Goal: Check status: Check status

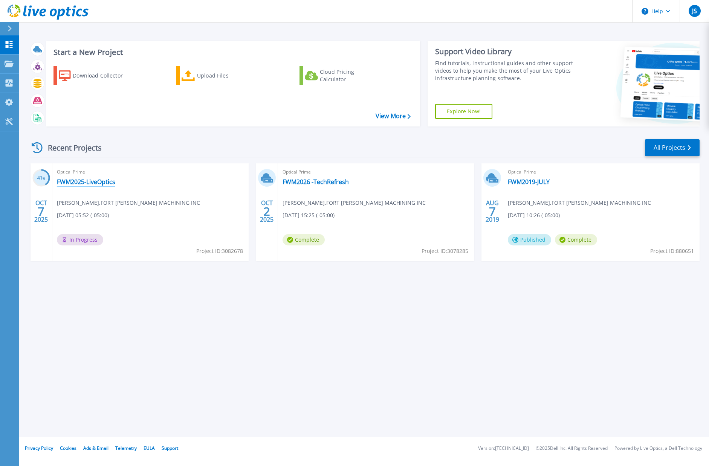
click at [94, 182] on link "FWM2025-LiveOptics" at bounding box center [86, 182] width 58 height 8
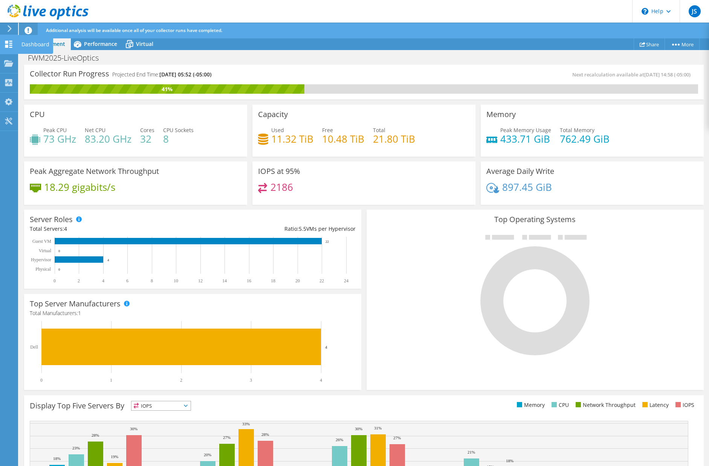
click at [43, 46] on div "Dashboard" at bounding box center [35, 44] width 35 height 19
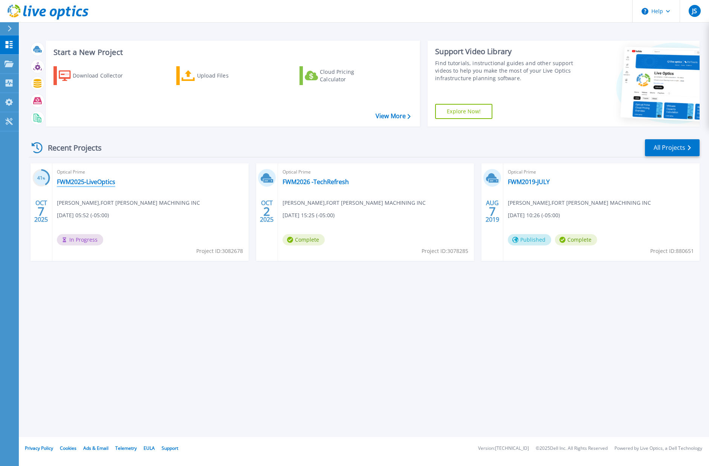
click at [86, 180] on link "FWM2025-LiveOptics" at bounding box center [86, 182] width 58 height 8
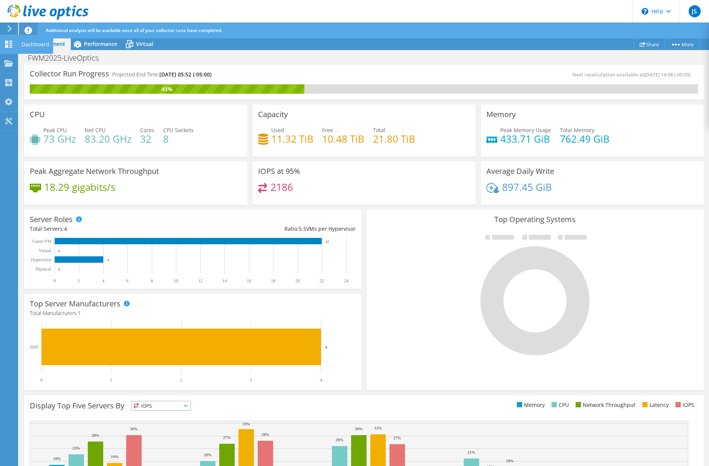
click at [8, 43] on icon at bounding box center [8, 44] width 9 height 7
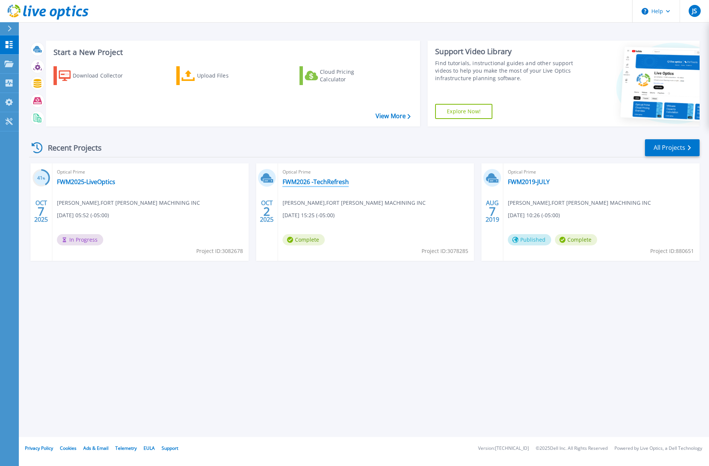
click at [303, 182] on link "FWM2026 -TechRefresh" at bounding box center [316, 182] width 66 height 8
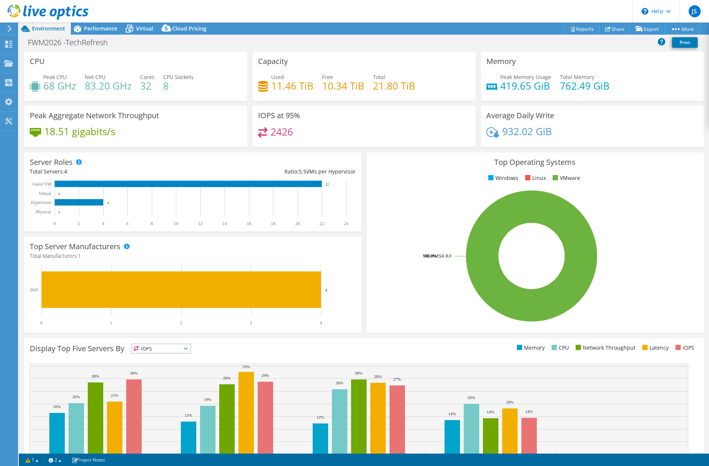
select select "USD"
select select "USEast"
click at [58, 46] on h1 "FWM2026 -TechRefresh" at bounding box center [71, 42] width 95 height 8
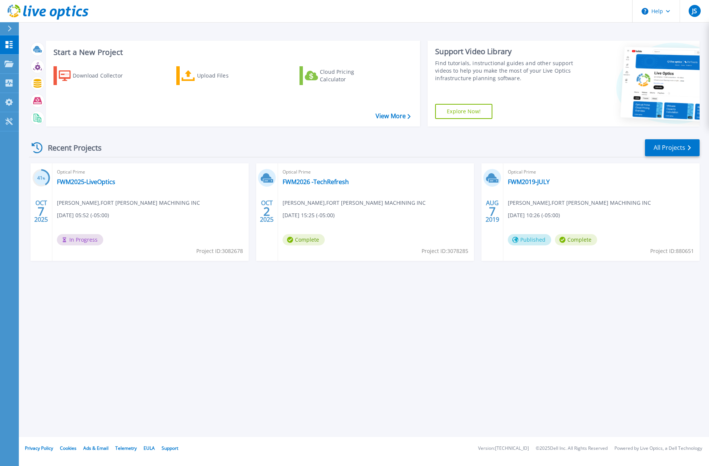
click at [304, 176] on span "Optical Prime" at bounding box center [376, 172] width 187 height 8
click at [302, 180] on link "FWM2026 -TechRefresh" at bounding box center [316, 182] width 66 height 8
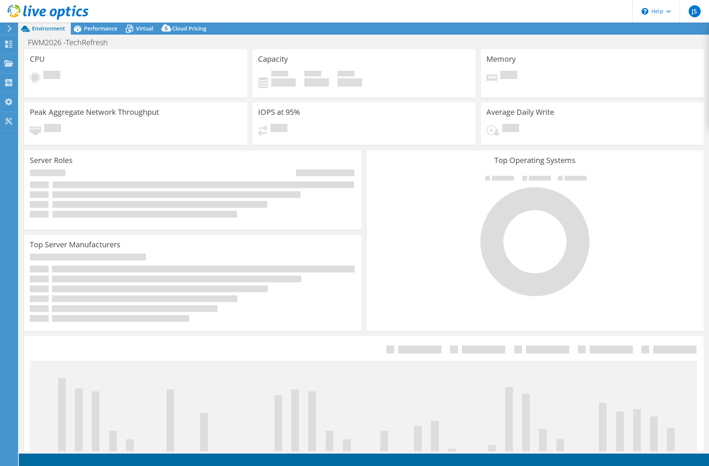
select select "USEast"
select select "USD"
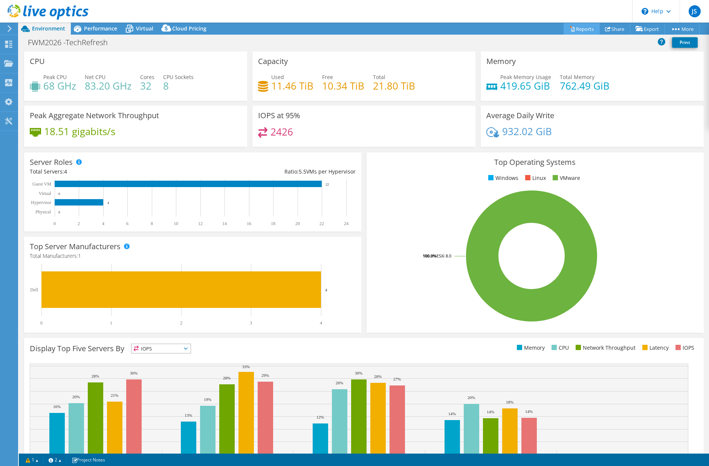
click at [578, 27] on link "Reports" at bounding box center [582, 29] width 36 height 12
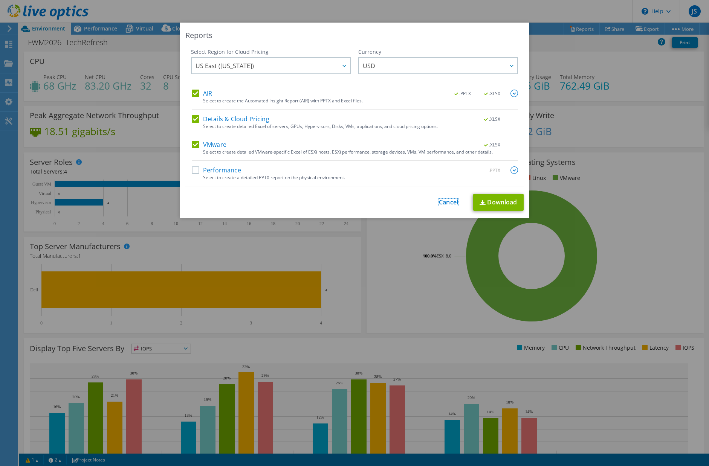
click at [439, 199] on link "Cancel" at bounding box center [448, 202] width 19 height 7
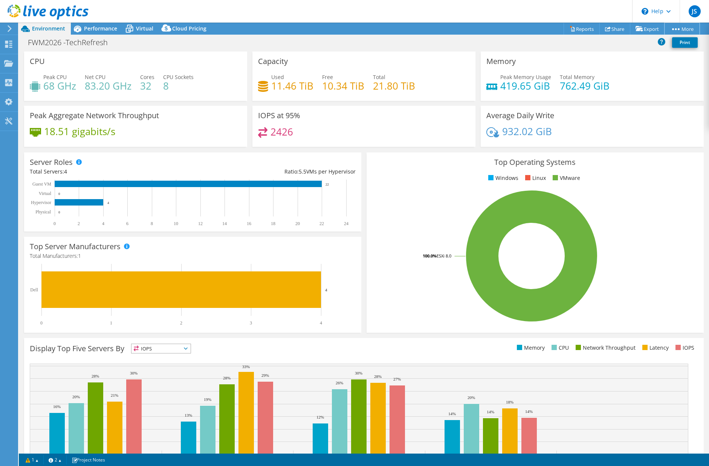
click at [678, 29] on circle at bounding box center [679, 29] width 2 height 2
drag, startPoint x: 503, startPoint y: 12, endPoint x: 444, endPoint y: 28, distance: 60.9
click at [503, 12] on header "JS End User Joseph Spradlin JSPRADLIN@FWMACHINING.COM FORT WALTON MACHINING INC…" at bounding box center [354, 11] width 709 height 23
click at [22, 37] on div "Dashboard" at bounding box center [35, 44] width 35 height 19
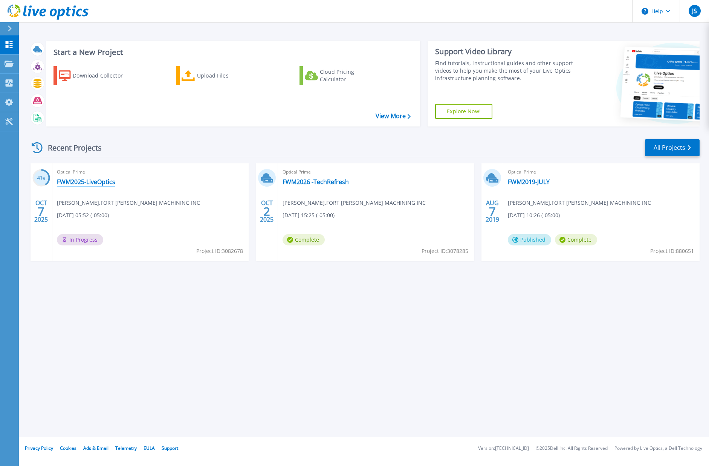
click at [91, 178] on link "FWM2025-LiveOptics" at bounding box center [86, 182] width 58 height 8
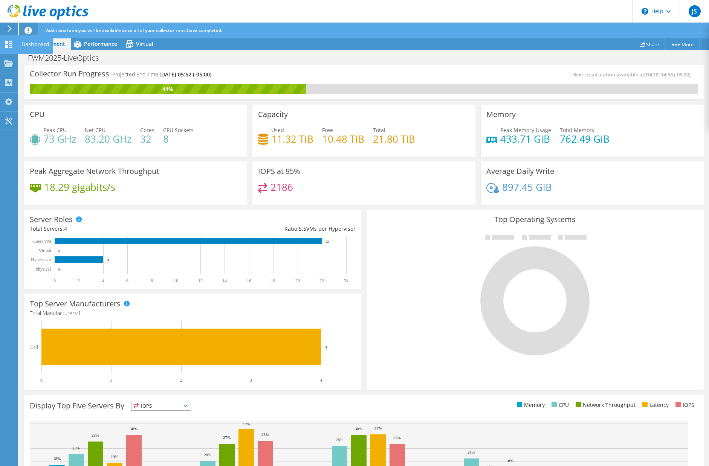
click at [11, 44] on icon at bounding box center [8, 44] width 9 height 7
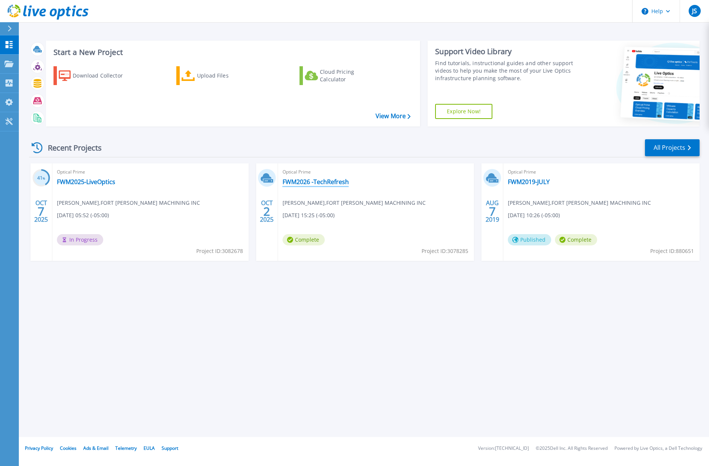
click at [307, 182] on link "FWM2026 -TechRefresh" at bounding box center [316, 182] width 66 height 8
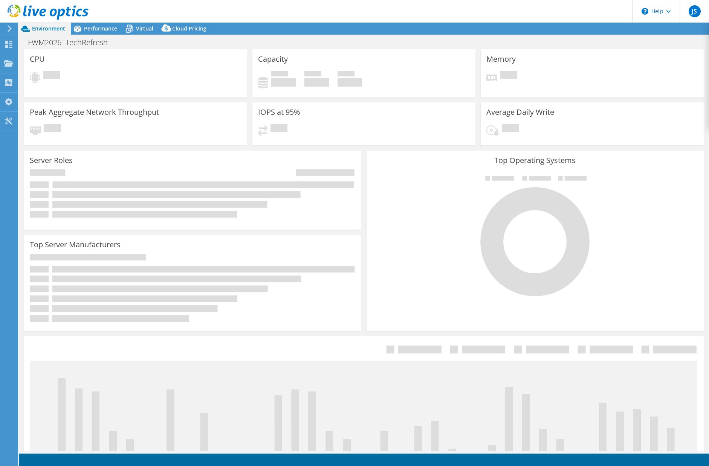
select select "USEast"
select select "USD"
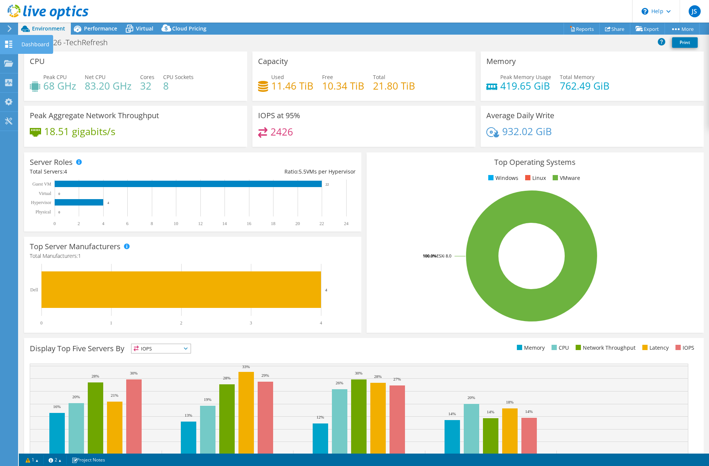
click at [42, 41] on div "Dashboard" at bounding box center [35, 44] width 35 height 19
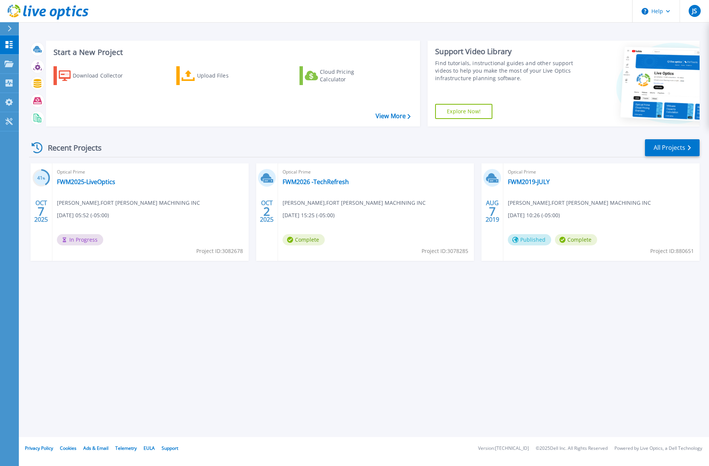
click at [95, 175] on span "Optical Prime" at bounding box center [150, 172] width 187 height 8
click at [98, 182] on link "FWM2025-LiveOptics" at bounding box center [86, 182] width 58 height 8
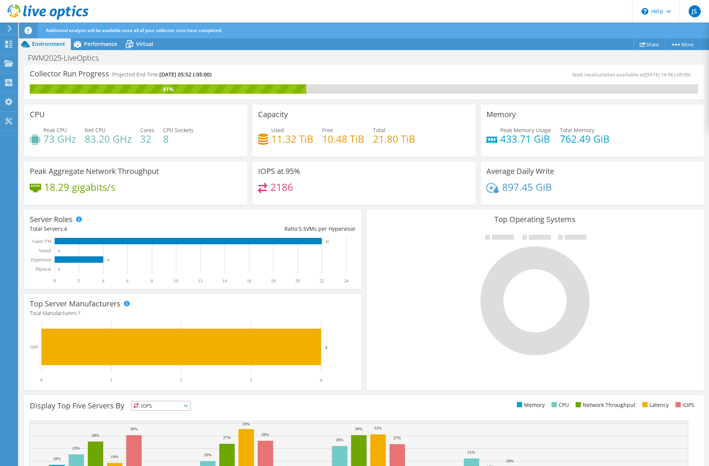
click at [362, 69] on div "Collector Run Progress Projected End Time: 10/12/2025, 05:52 (-05:00) Next reca…" at bounding box center [364, 82] width 680 height 35
click at [11, 27] on icon at bounding box center [10, 28] width 6 height 7
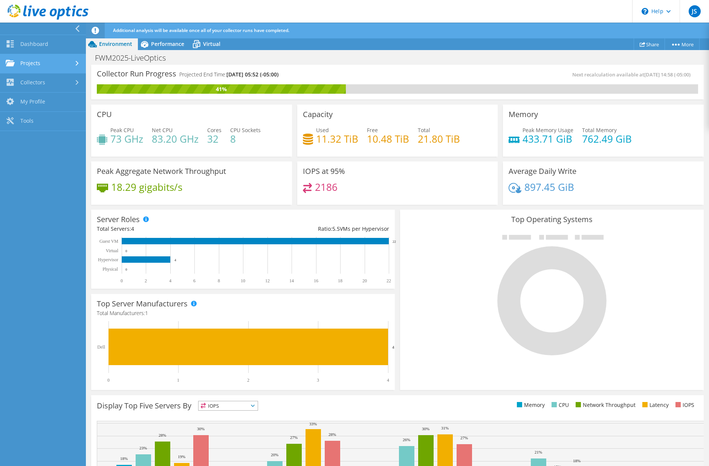
click at [41, 61] on link "Projects" at bounding box center [43, 63] width 86 height 19
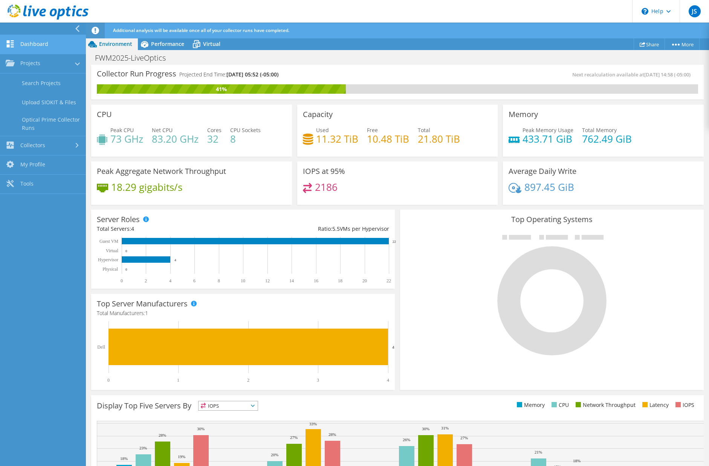
click at [30, 48] on link "Dashboard" at bounding box center [43, 44] width 86 height 19
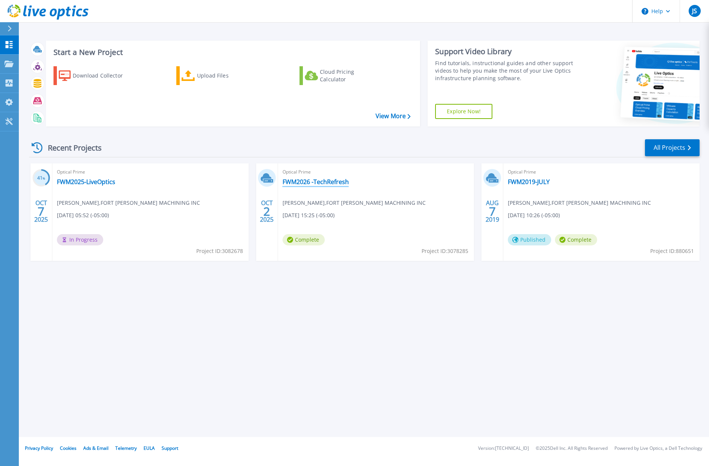
click at [292, 180] on link "FWM2026 -TechRefresh" at bounding box center [316, 182] width 66 height 8
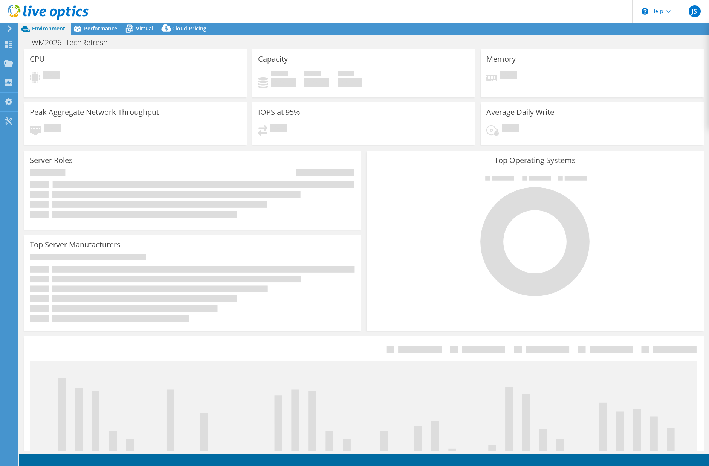
select select "USEast"
select select "USD"
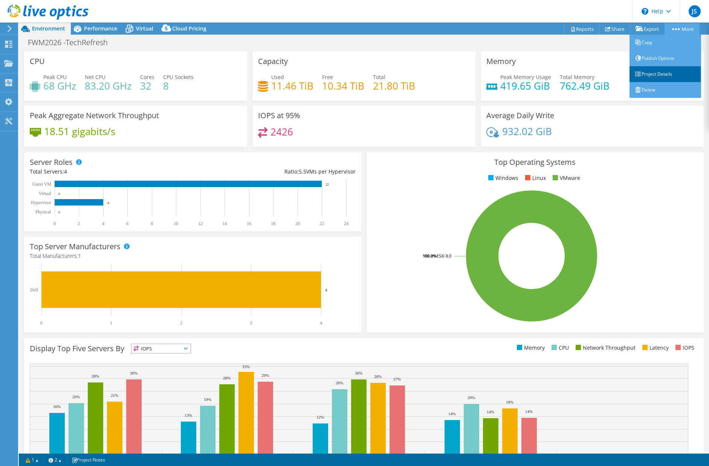
click at [652, 73] on link "Project Details" at bounding box center [665, 74] width 72 height 16
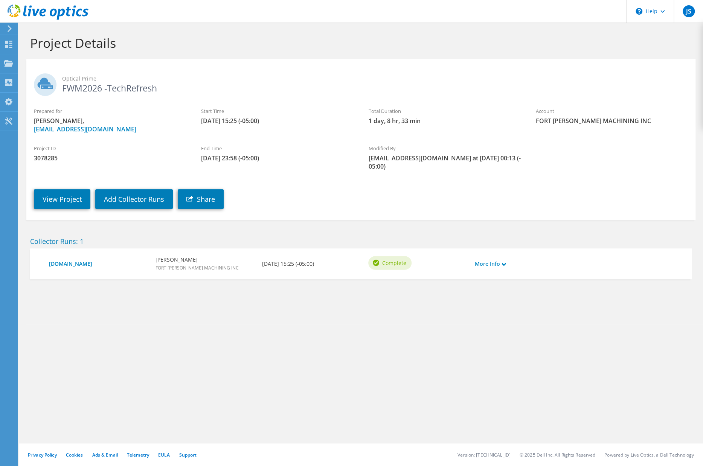
click at [9, 28] on icon at bounding box center [10, 28] width 6 height 7
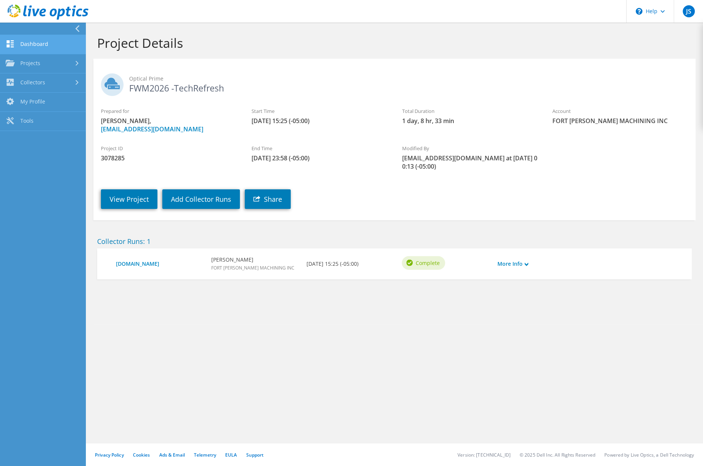
click at [20, 45] on link "Dashboard" at bounding box center [43, 44] width 86 height 19
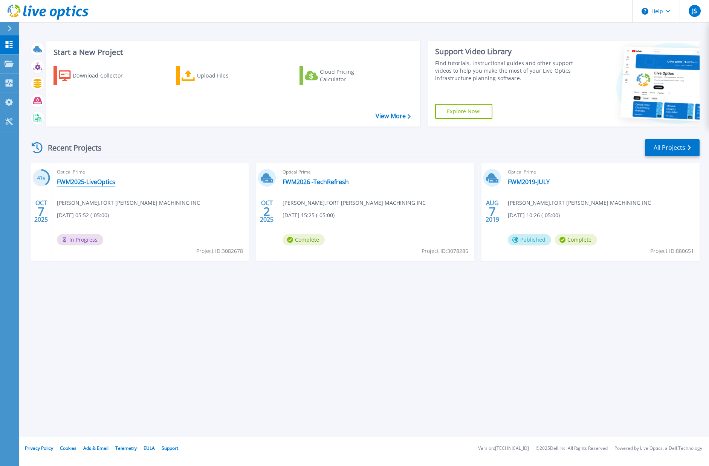
click at [79, 181] on link "FWM2025-LiveOptics" at bounding box center [86, 182] width 58 height 8
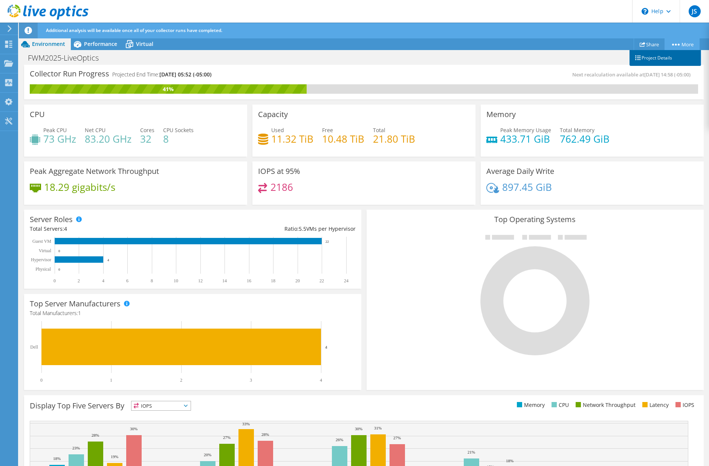
click at [659, 58] on link "Project Details" at bounding box center [665, 58] width 72 height 16
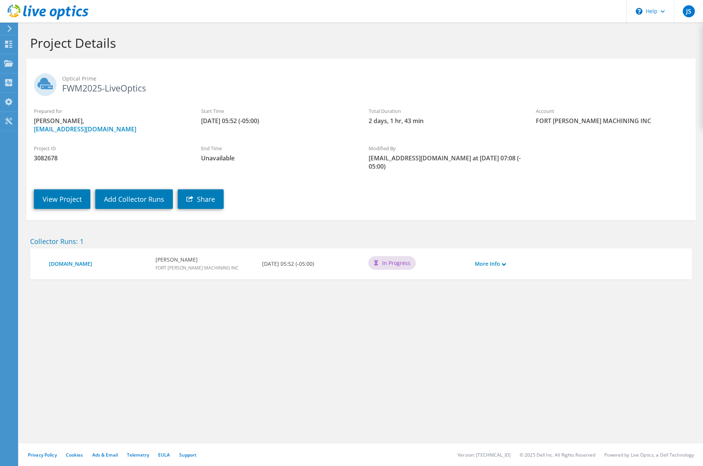
drag, startPoint x: 200, startPoint y: 119, endPoint x: 276, endPoint y: 120, distance: 76.1
click at [276, 120] on div "Start Time [DATE] 05:52 (-05:00)" at bounding box center [277, 116] width 167 height 25
copy span "[DATE] 05:52 (-05:00)"
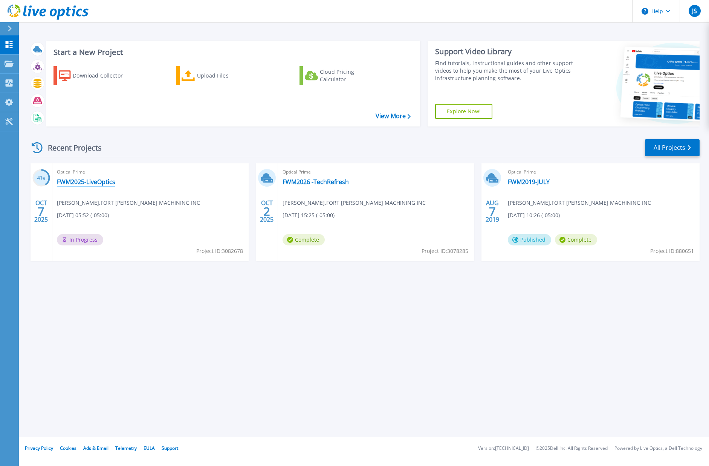
click at [99, 181] on link "FWM2025-LiveOptics" at bounding box center [86, 182] width 58 height 8
